Goal: Transaction & Acquisition: Obtain resource

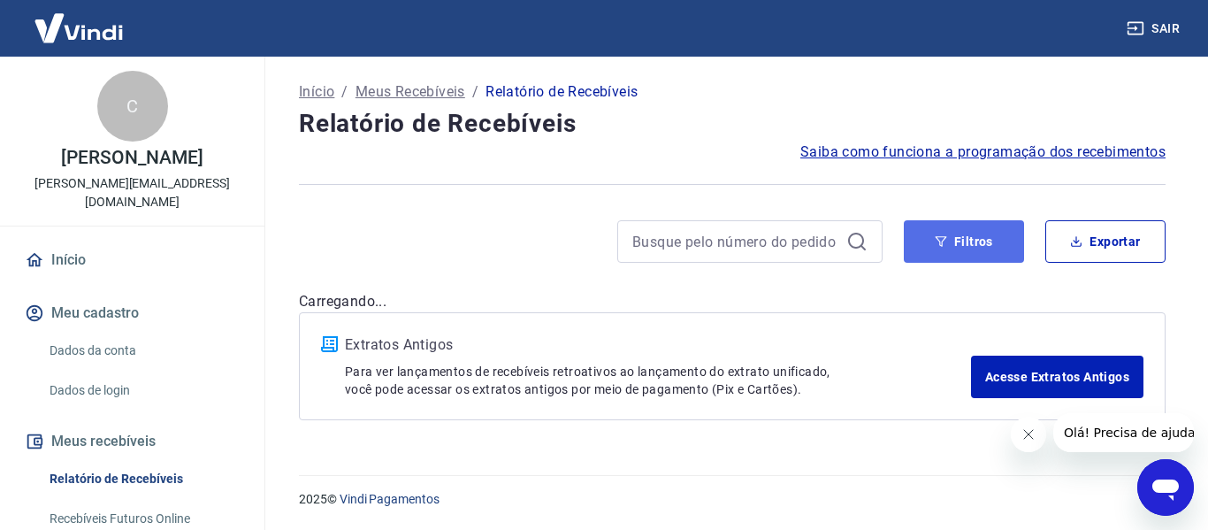
click at [972, 236] on button "Filtros" at bounding box center [963, 241] width 120 height 42
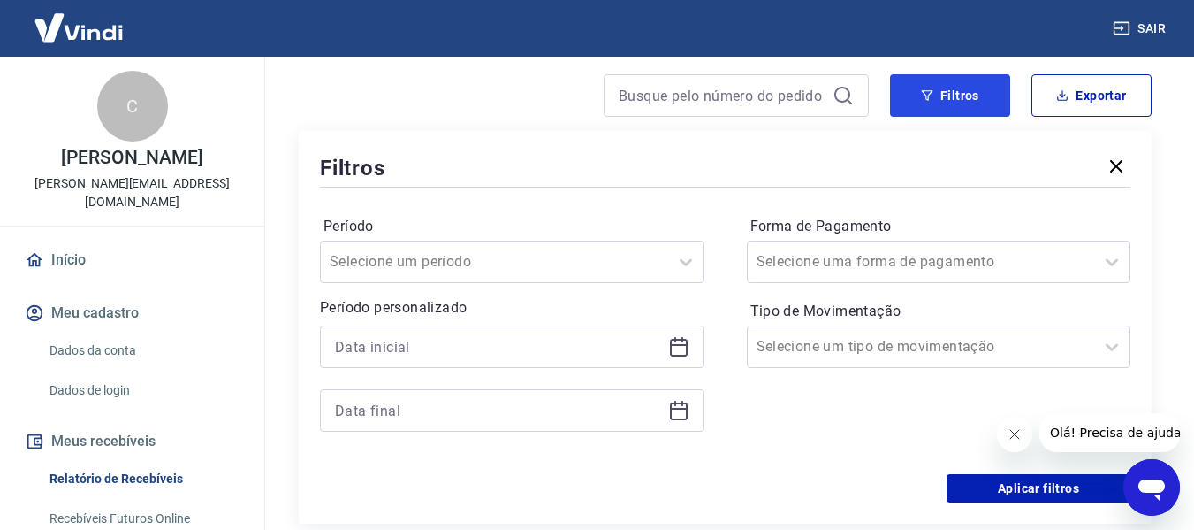
scroll to position [177, 0]
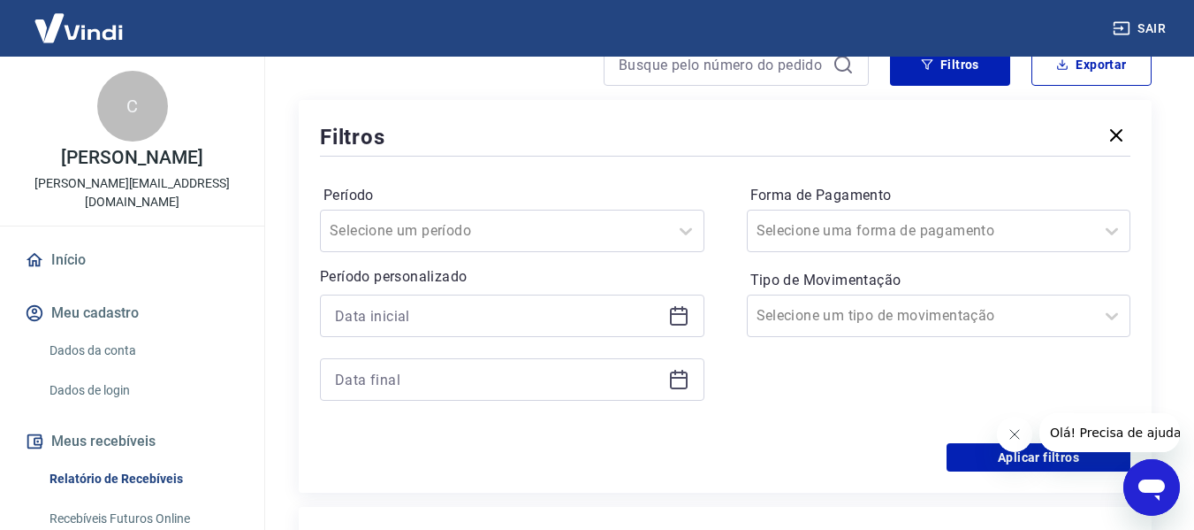
click at [678, 317] on icon at bounding box center [678, 315] width 21 height 21
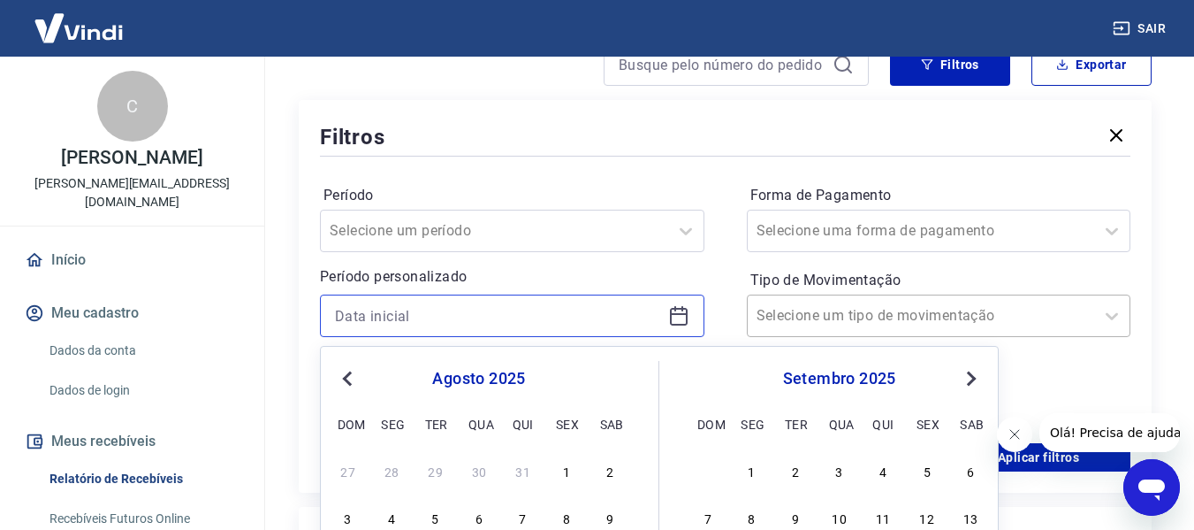
scroll to position [442, 0]
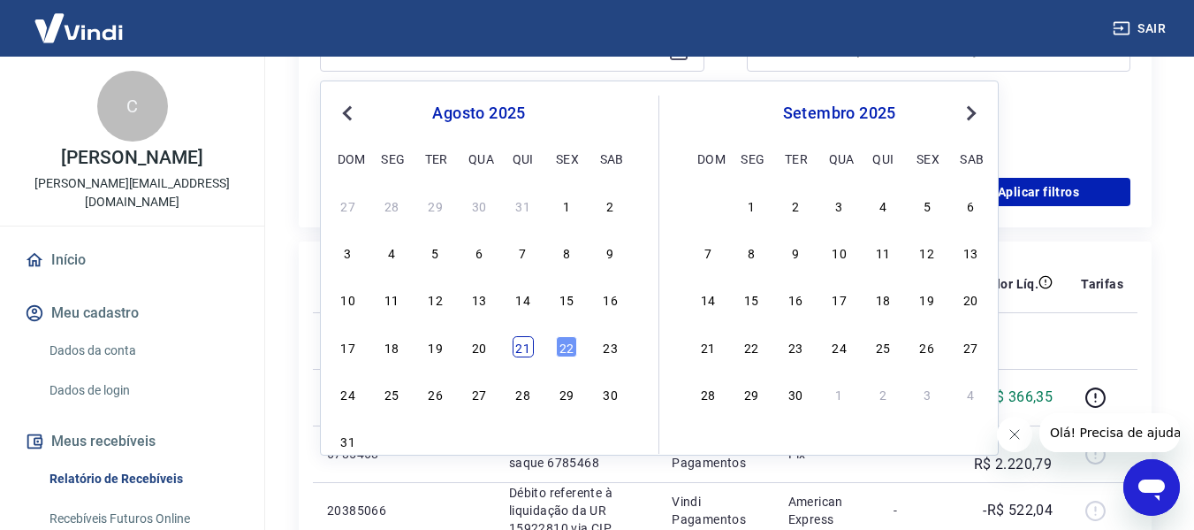
click at [530, 349] on div "21" at bounding box center [523, 346] width 21 height 21
type input "[DATE]"
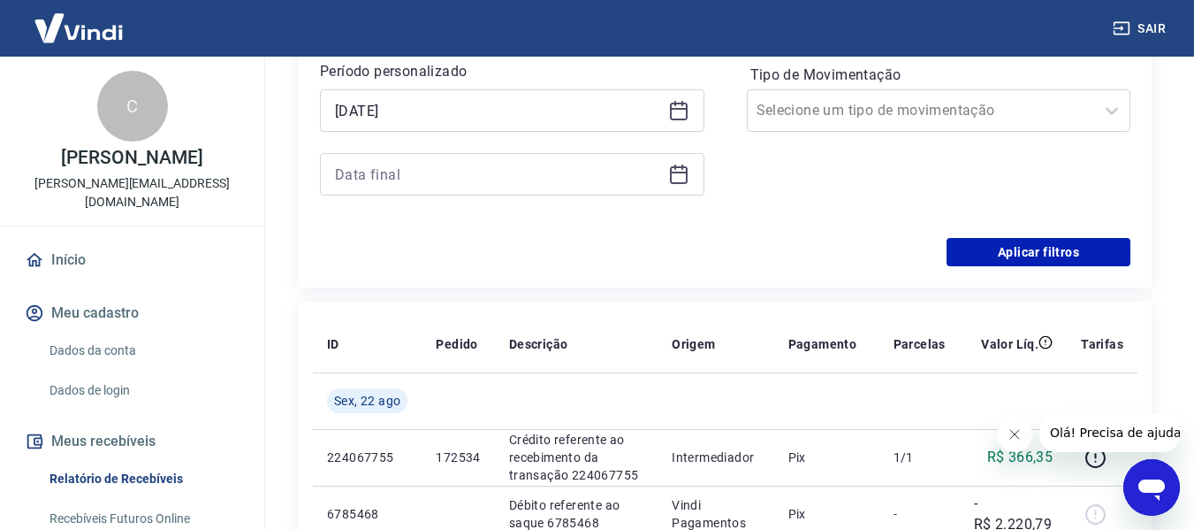
scroll to position [354, 0]
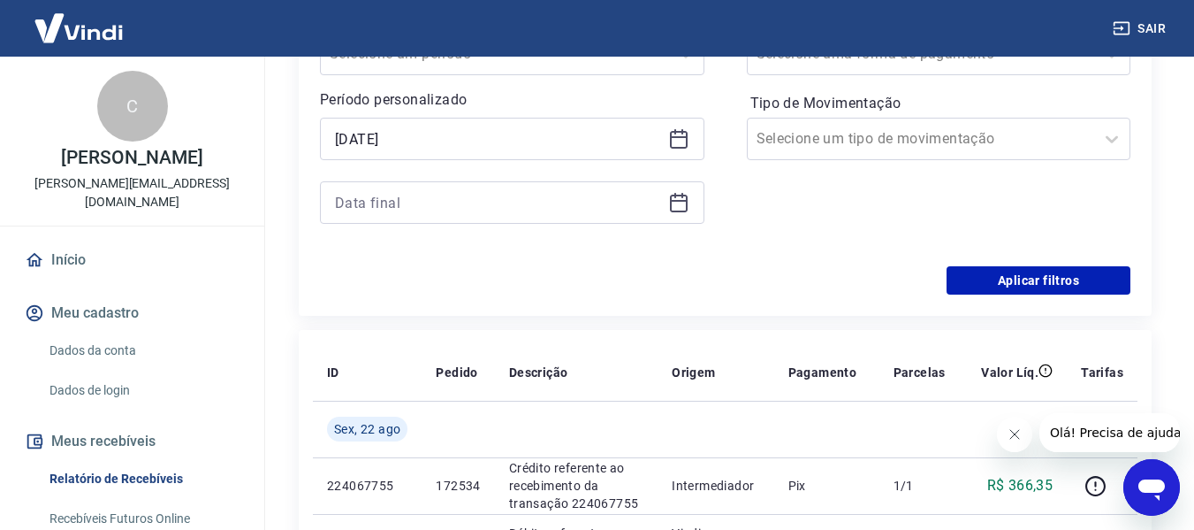
click at [683, 207] on icon at bounding box center [678, 202] width 21 height 21
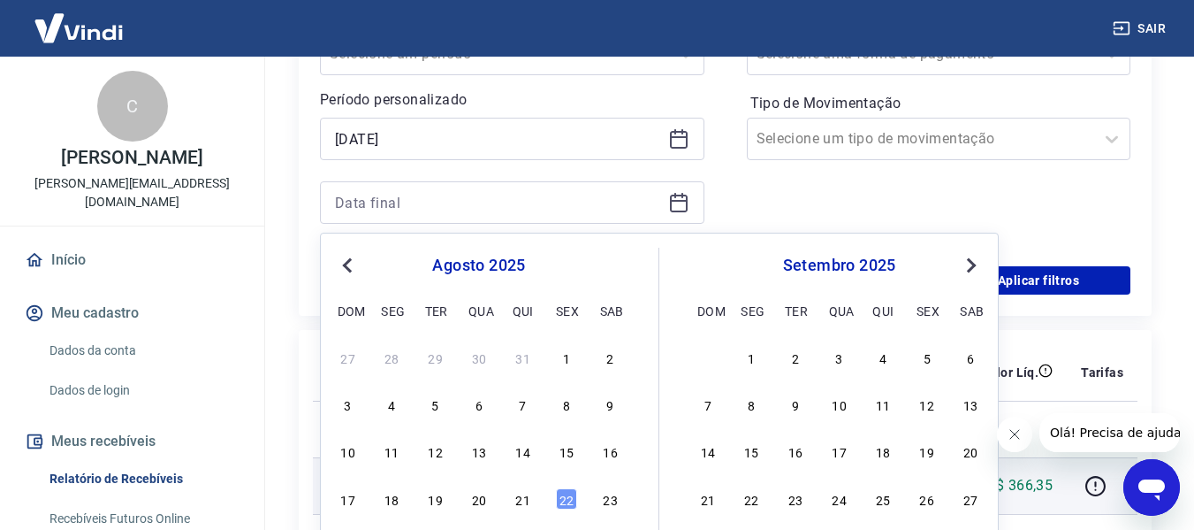
drag, startPoint x: 569, startPoint y: 505, endPoint x: 591, endPoint y: 485, distance: 28.8
click at [570, 505] on div "22" at bounding box center [566, 498] width 21 height 21
type input "[DATE]"
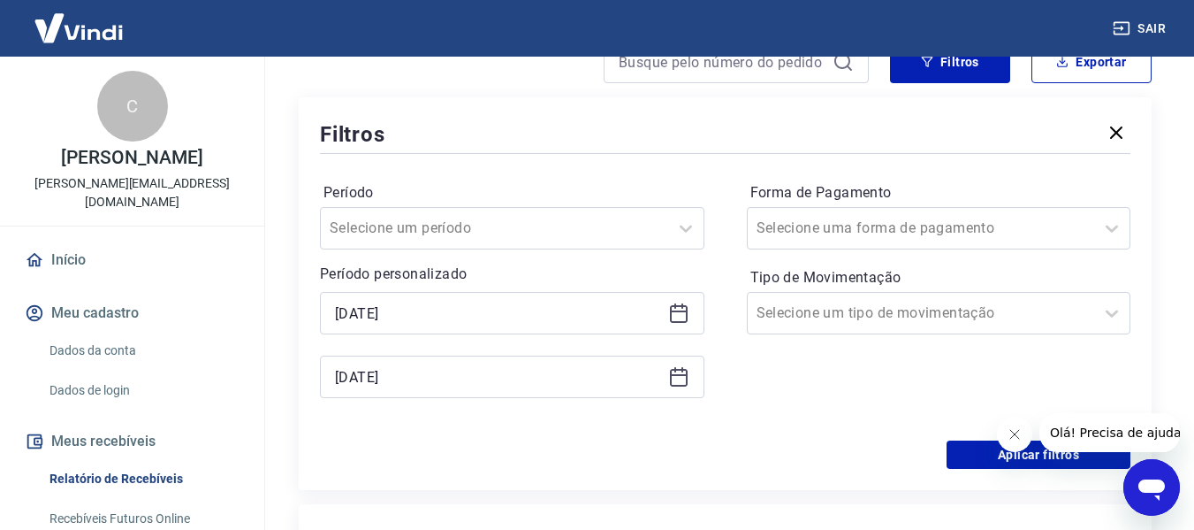
scroll to position [177, 0]
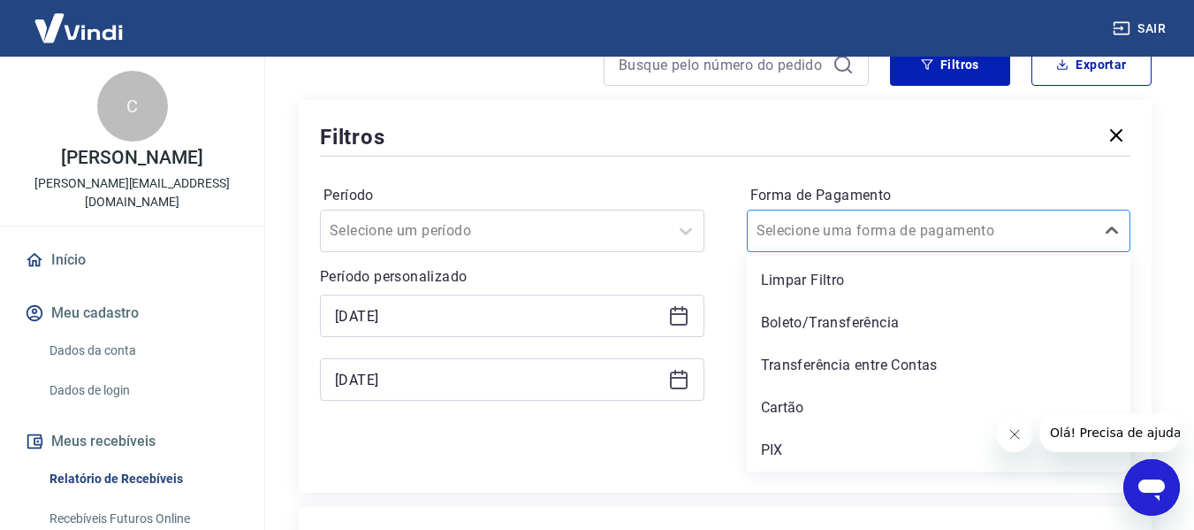
click at [897, 226] on input "Forma de Pagamento" at bounding box center [846, 230] width 179 height 21
click at [794, 444] on div "PIX" at bounding box center [939, 449] width 385 height 35
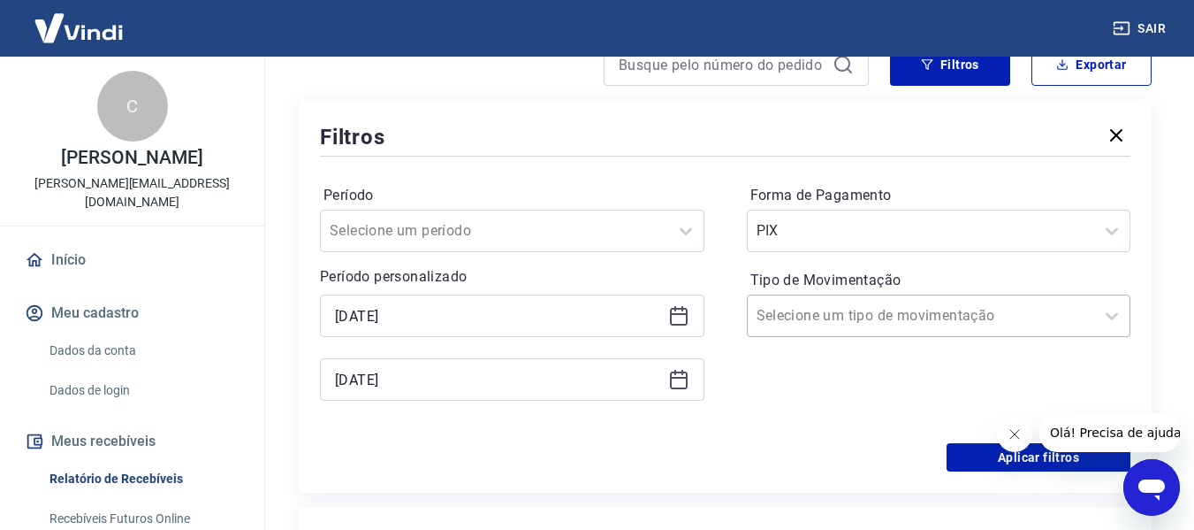
click at [838, 320] on input "Tipo de Movimentação" at bounding box center [846, 315] width 179 height 21
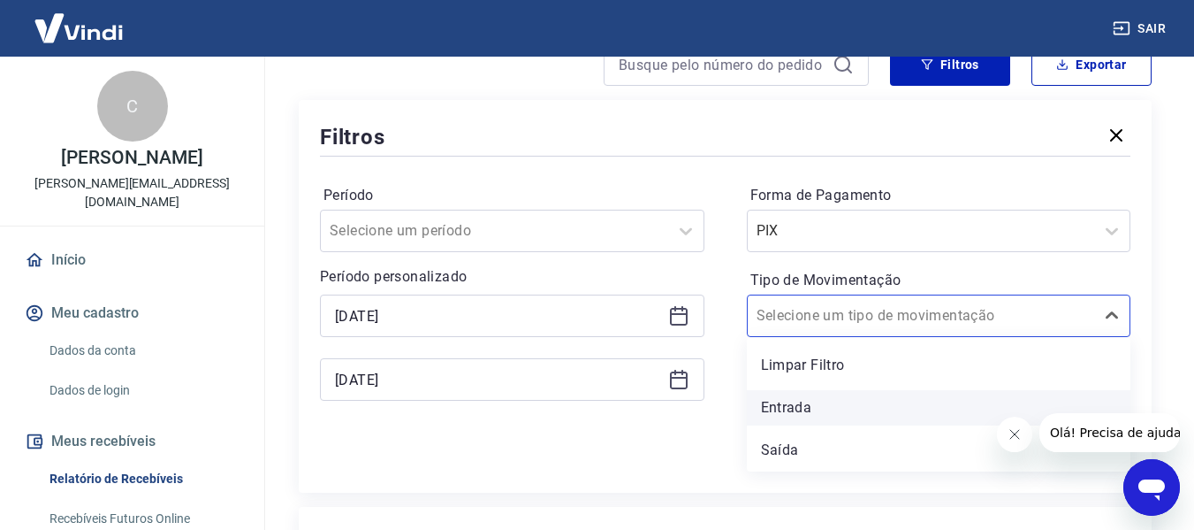
click at [821, 407] on div "Entrada" at bounding box center [939, 407] width 385 height 35
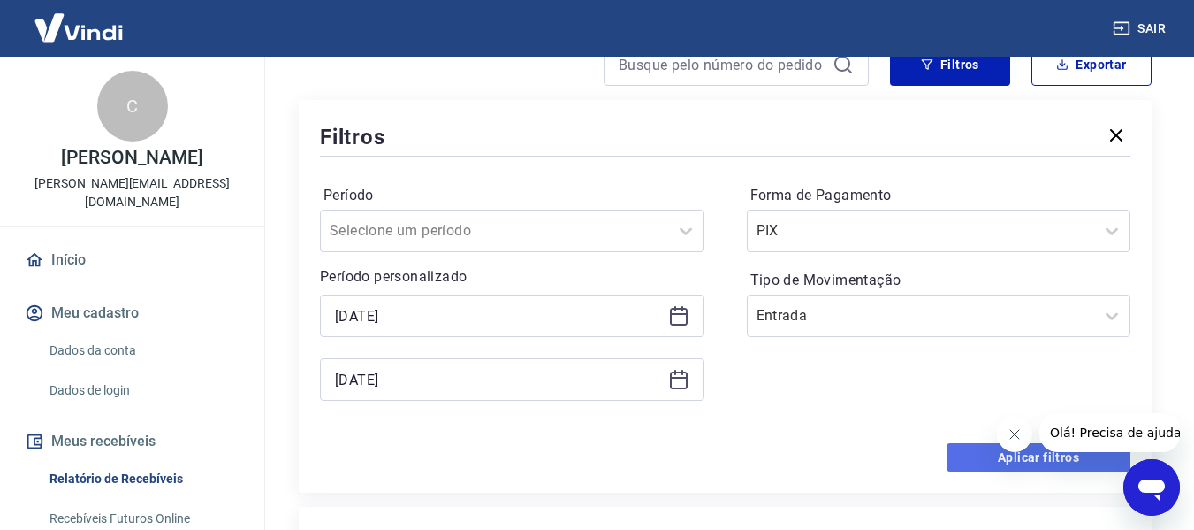
click at [957, 456] on button "Aplicar filtros" at bounding box center [1039, 457] width 184 height 28
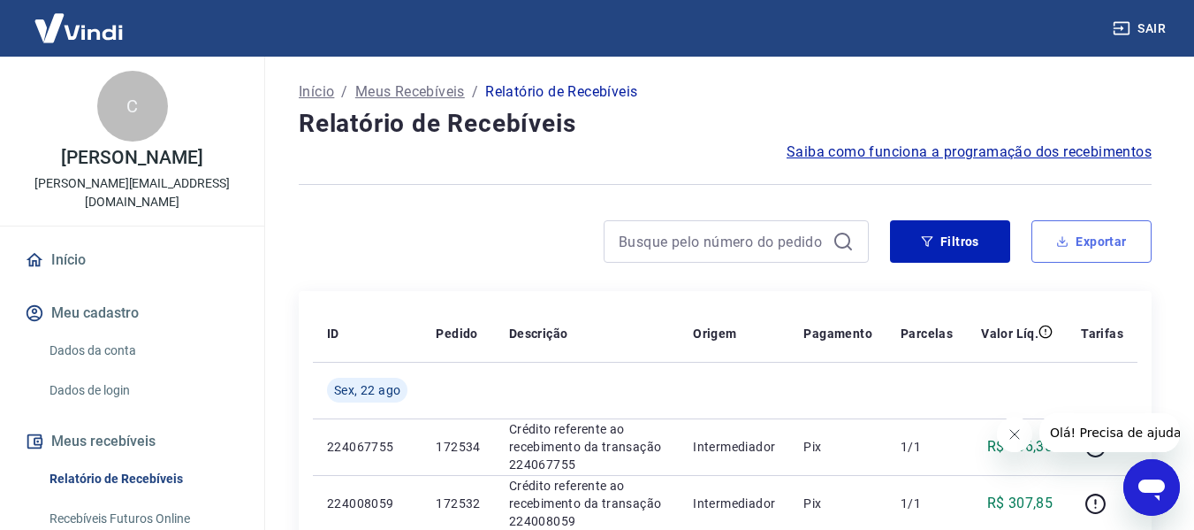
click at [1086, 249] on button "Exportar" at bounding box center [1092, 241] width 120 height 42
type input "[DATE]"
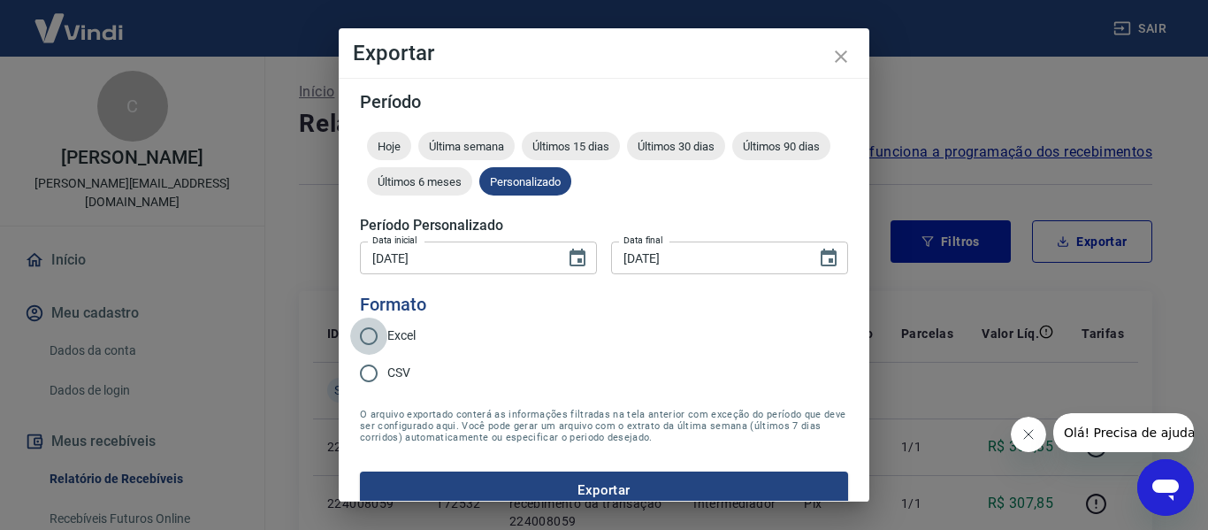
click at [370, 330] on input "Excel" at bounding box center [368, 335] width 37 height 37
radio input "true"
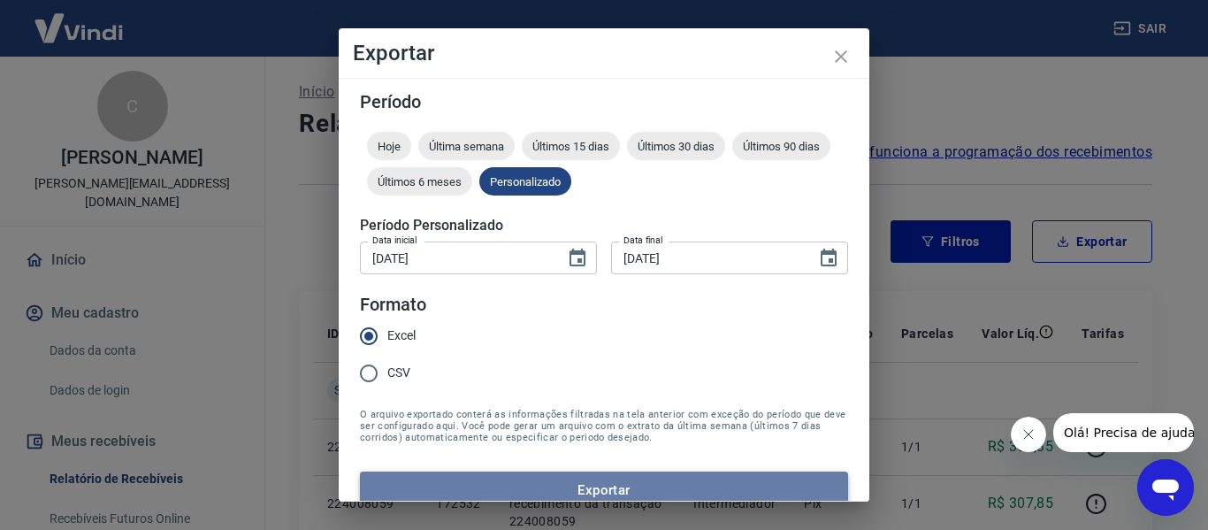
click at [620, 484] on button "Exportar" at bounding box center [604, 489] width 488 height 37
